Goal: Find specific page/section: Find specific page/section

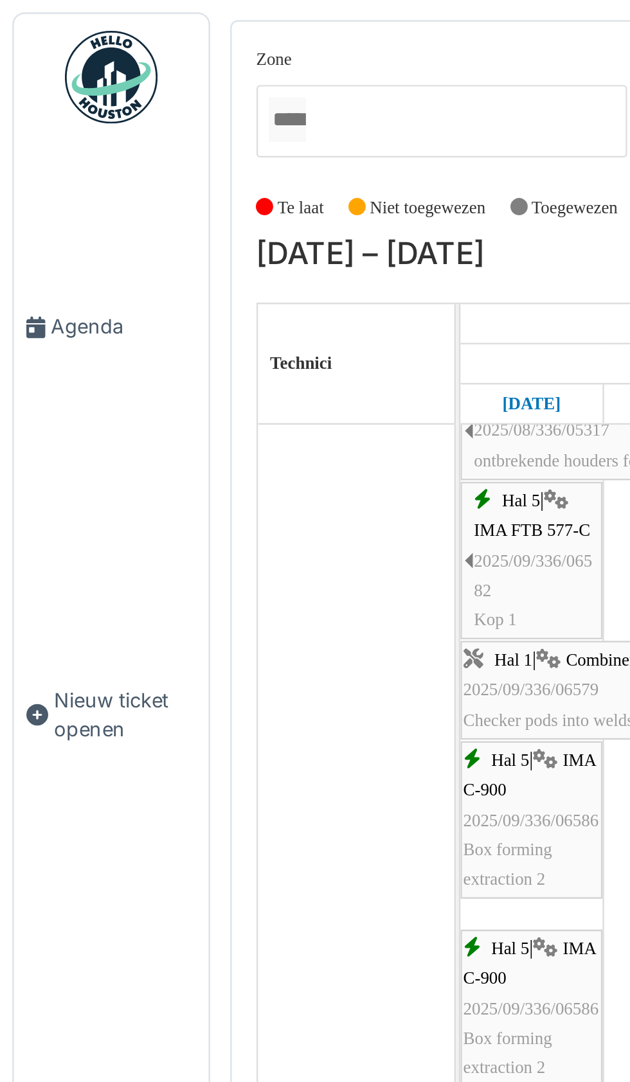
click at [37, 142] on span "Agenda" at bounding box center [51, 136] width 60 height 12
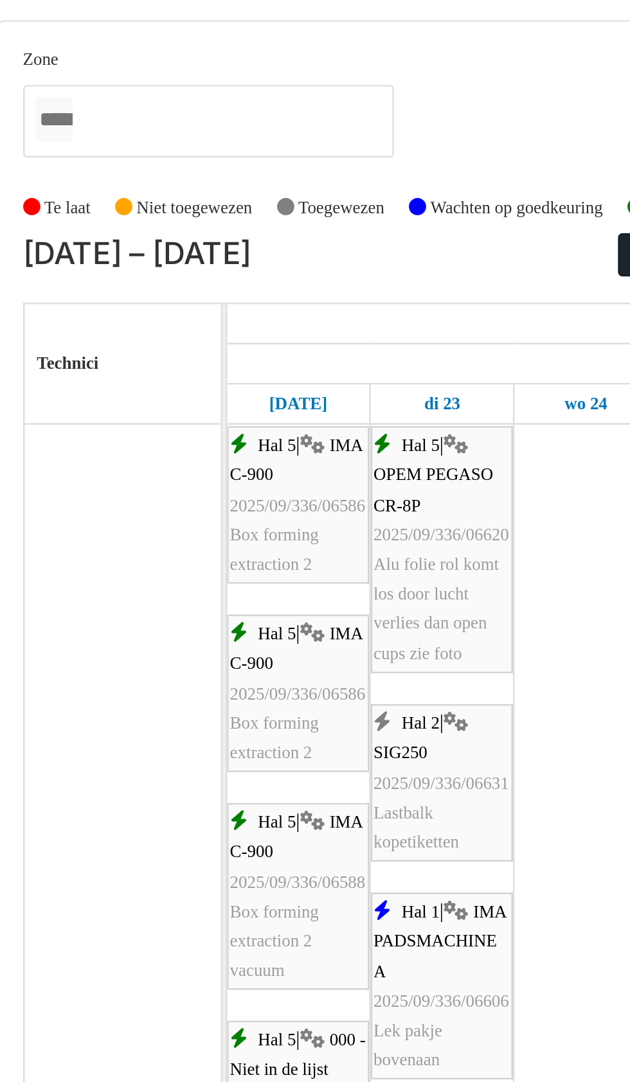
scroll to position [272, 0]
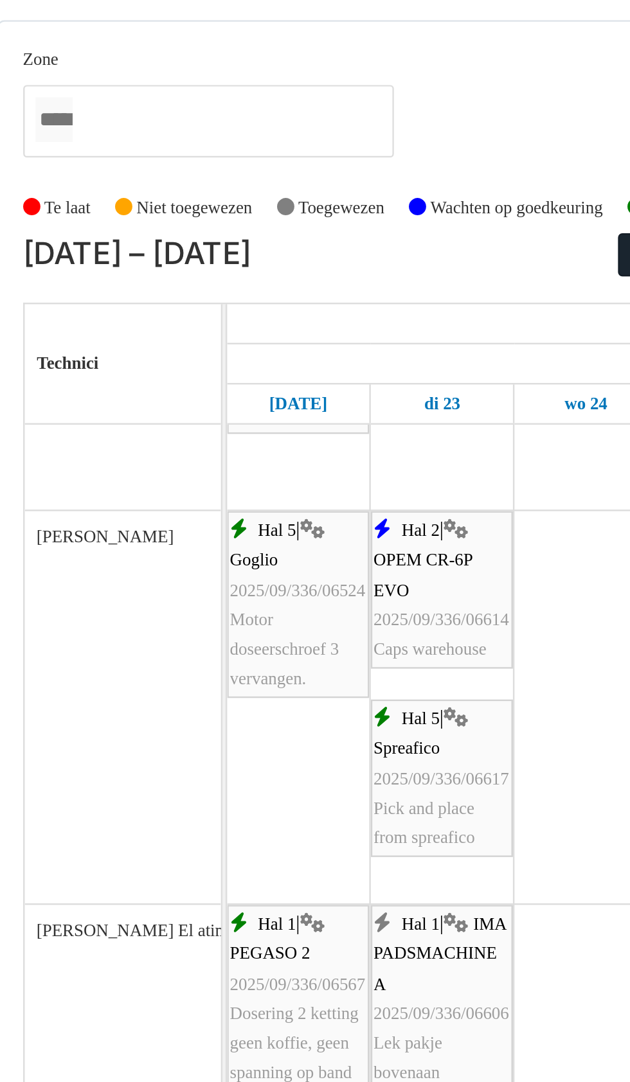
click at [141, 339] on div "[PERSON_NAME]" at bounding box center [148, 294] width 82 height 163
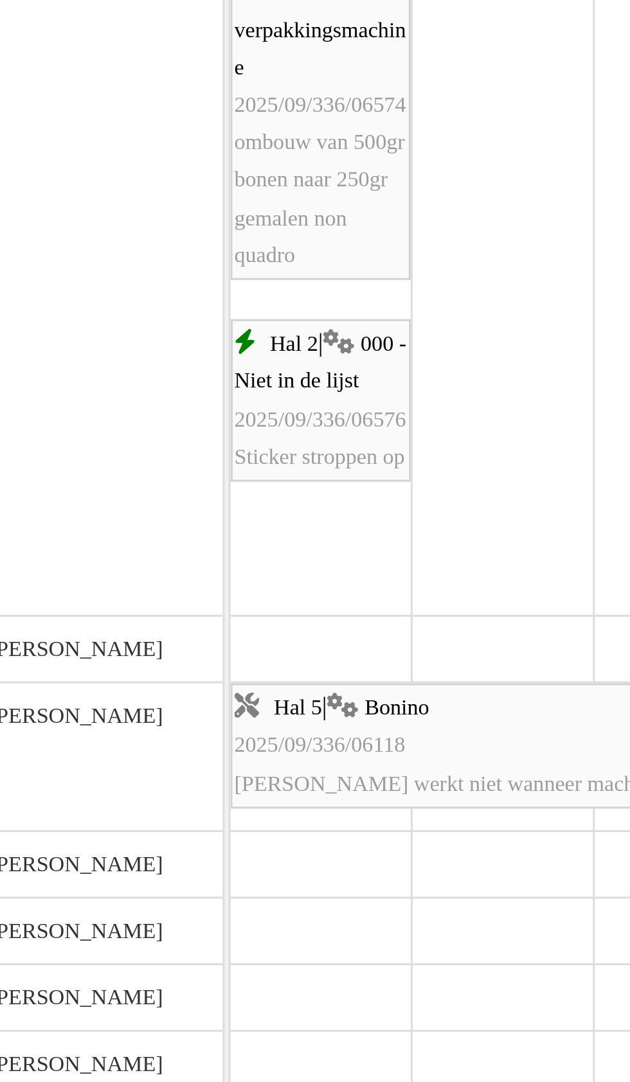
scroll to position [1876, 0]
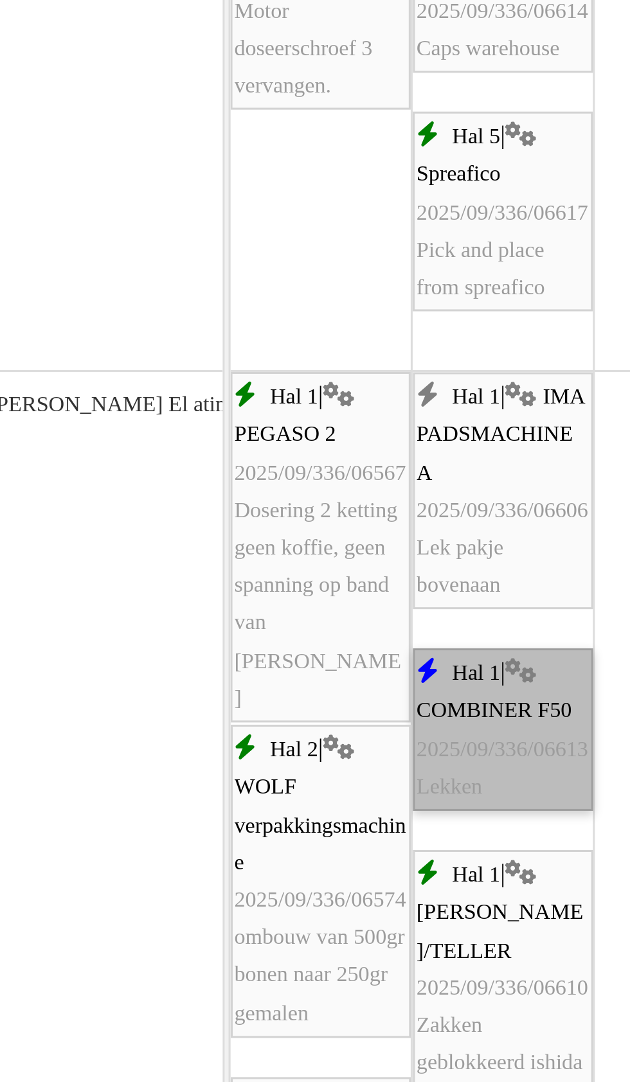
click at [283, 892] on link "Hal 1 | COMBINER F50 2025/09/336/06613 Lekken" at bounding box center [280, 881] width 59 height 53
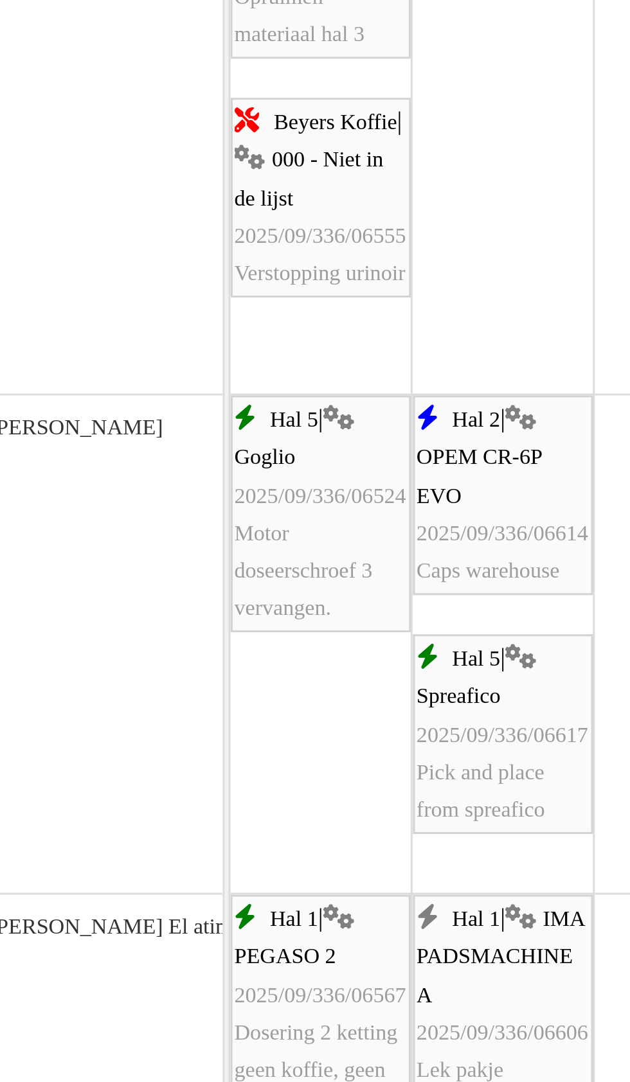
scroll to position [1332, 0]
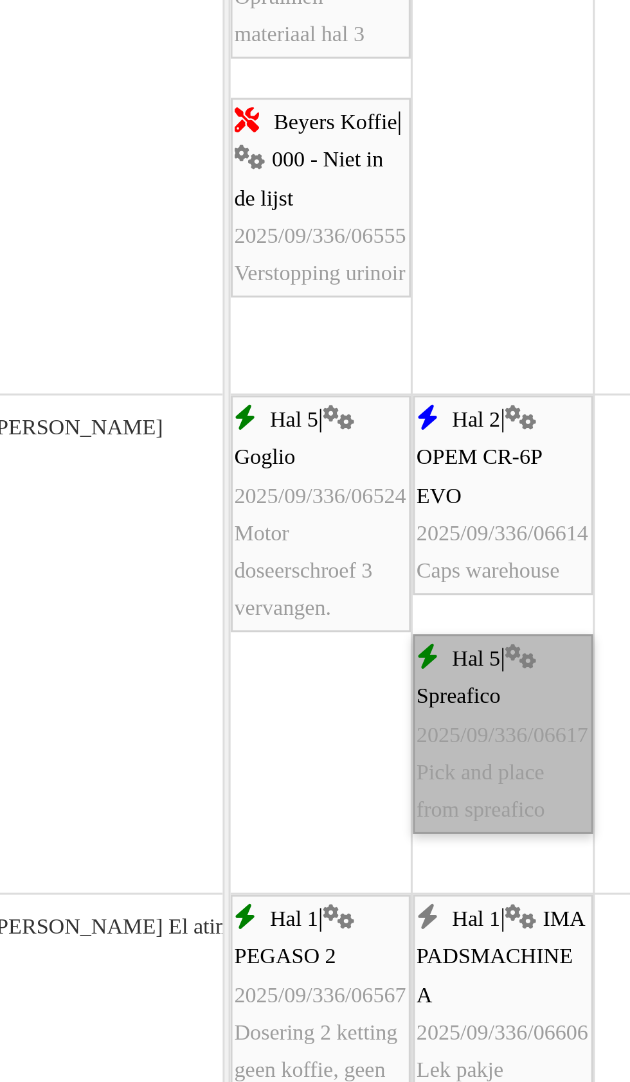
click at [285, 902] on link "Hal 5 | Spreafico 2025/09/336/06617 Pick and place from [GEOGRAPHIC_DATA]" at bounding box center [280, 883] width 59 height 66
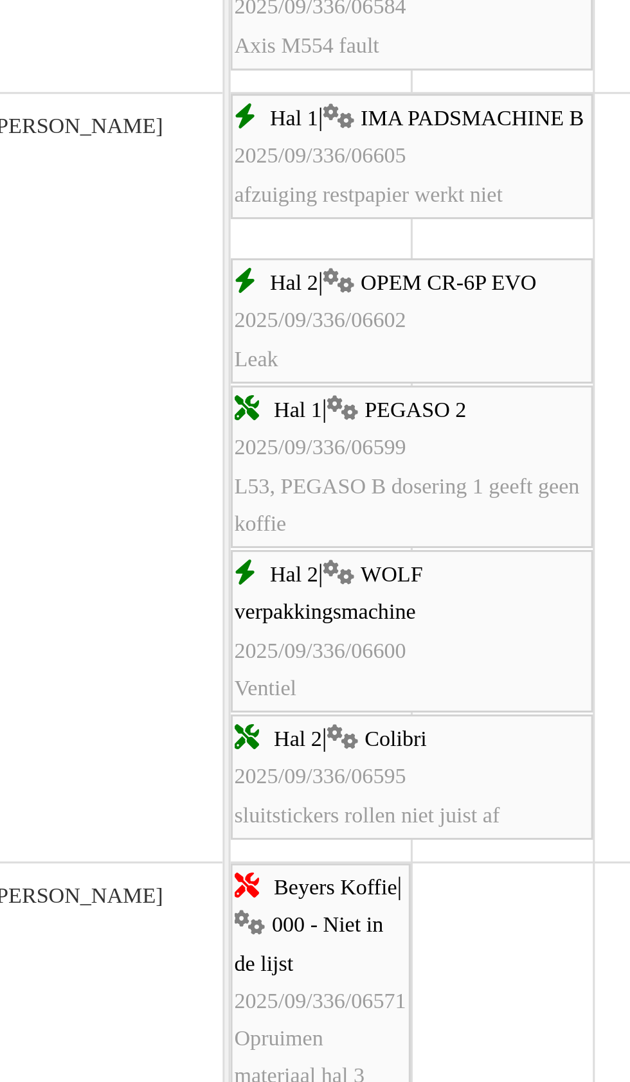
scroll to position [1002, 0]
